Goal: Information Seeking & Learning: Learn about a topic

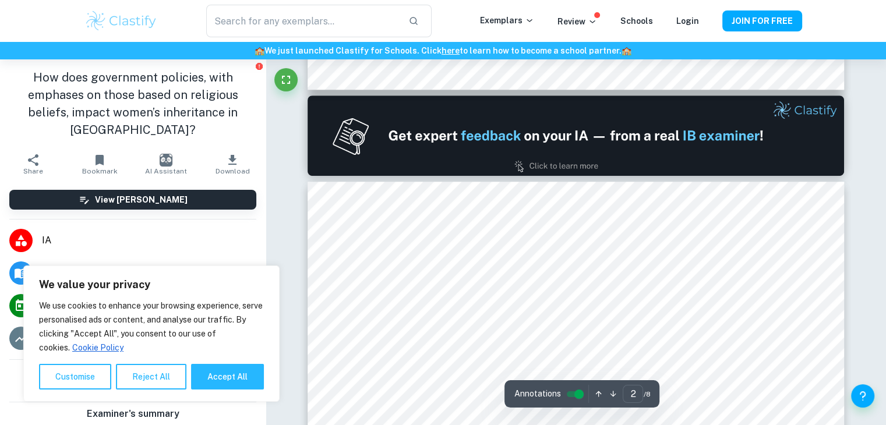
scroll to position [874, 0]
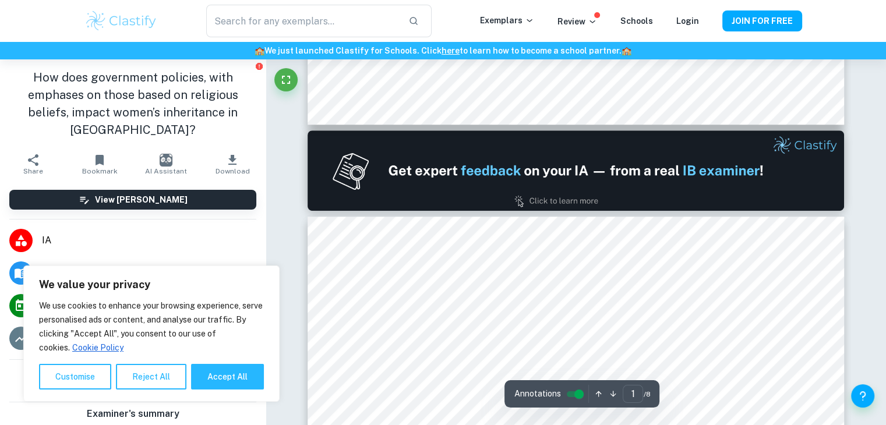
type input "2"
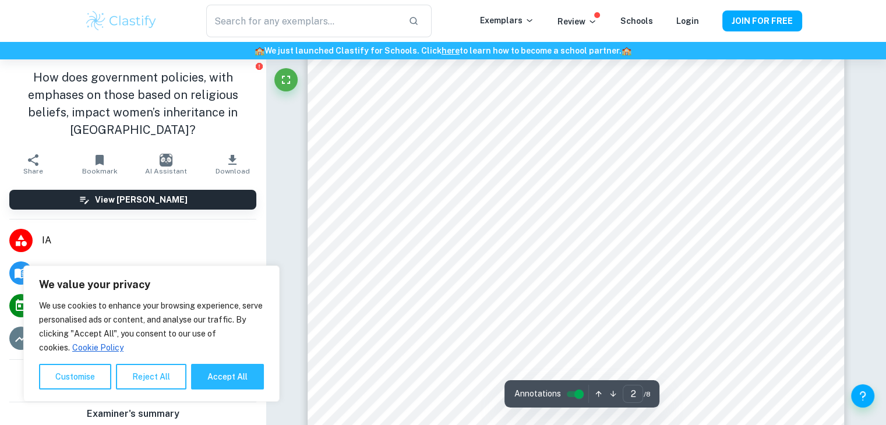
scroll to position [1049, 0]
click at [242, 383] on button "Accept All" at bounding box center [227, 377] width 73 height 26
checkbox input "true"
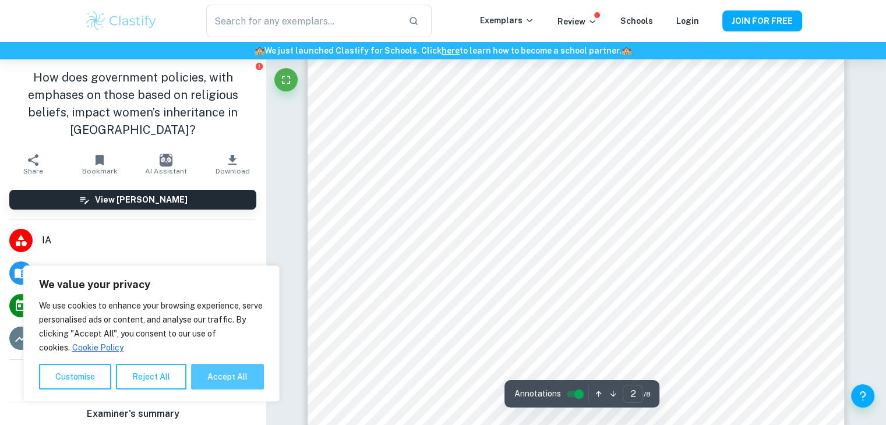
checkbox input "true"
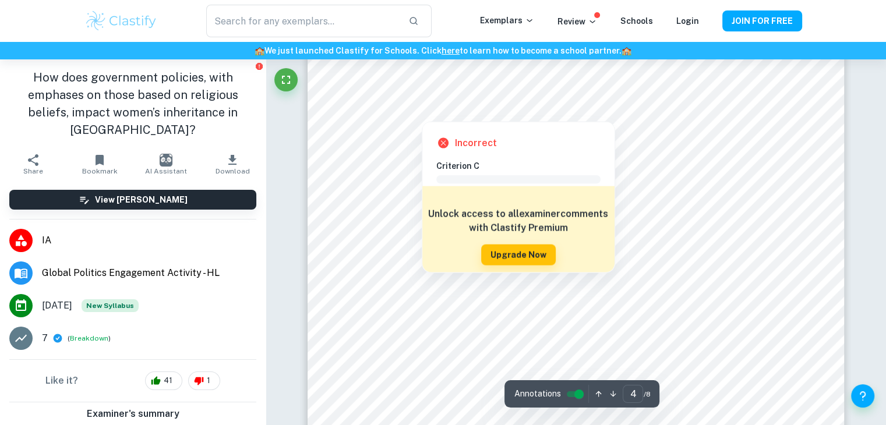
scroll to position [2505, 0]
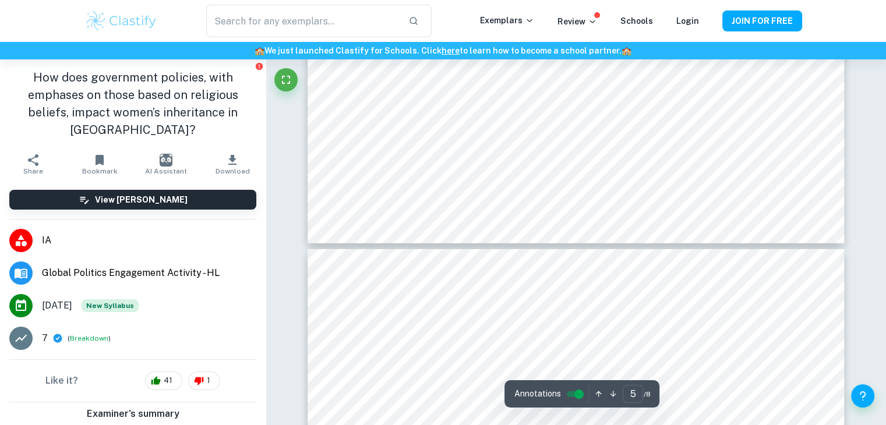
type input "6"
